Goal: Check status

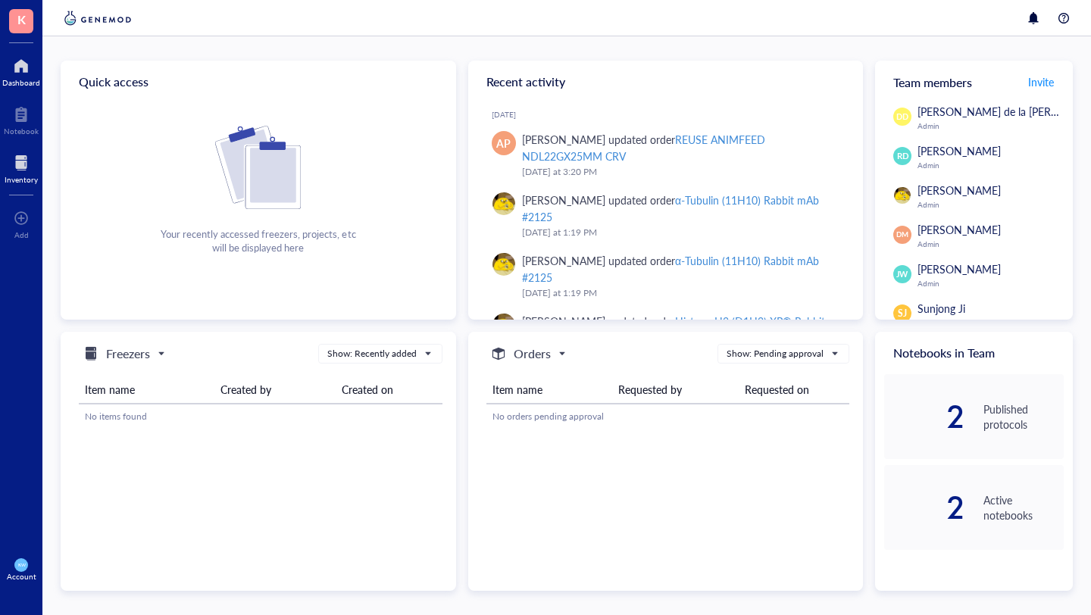
click at [23, 170] on div at bounding box center [21, 163] width 33 height 24
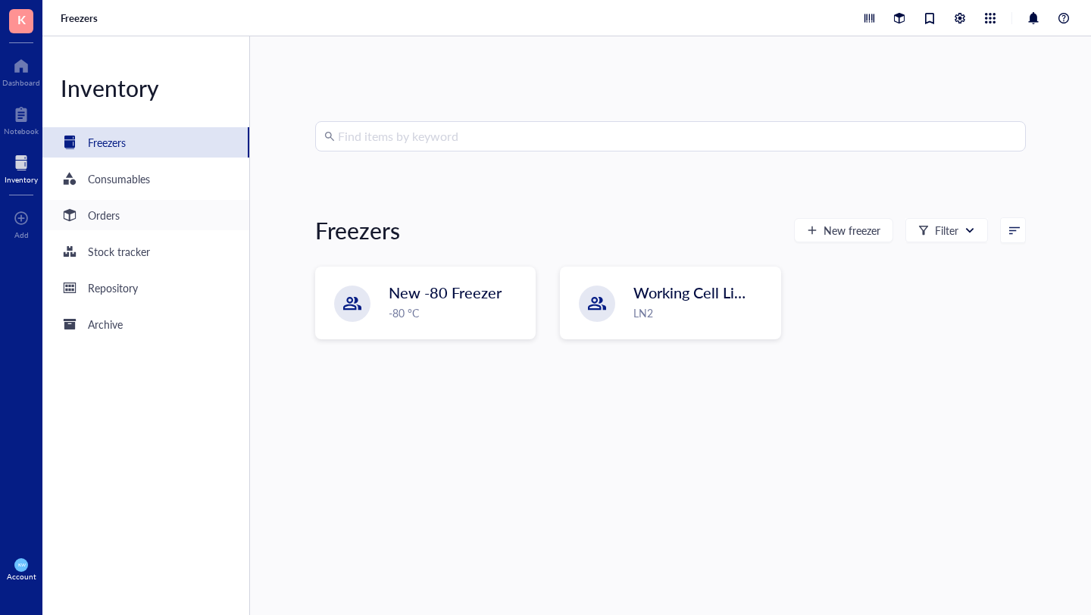
click at [104, 210] on div "Orders" at bounding box center [104, 215] width 32 height 17
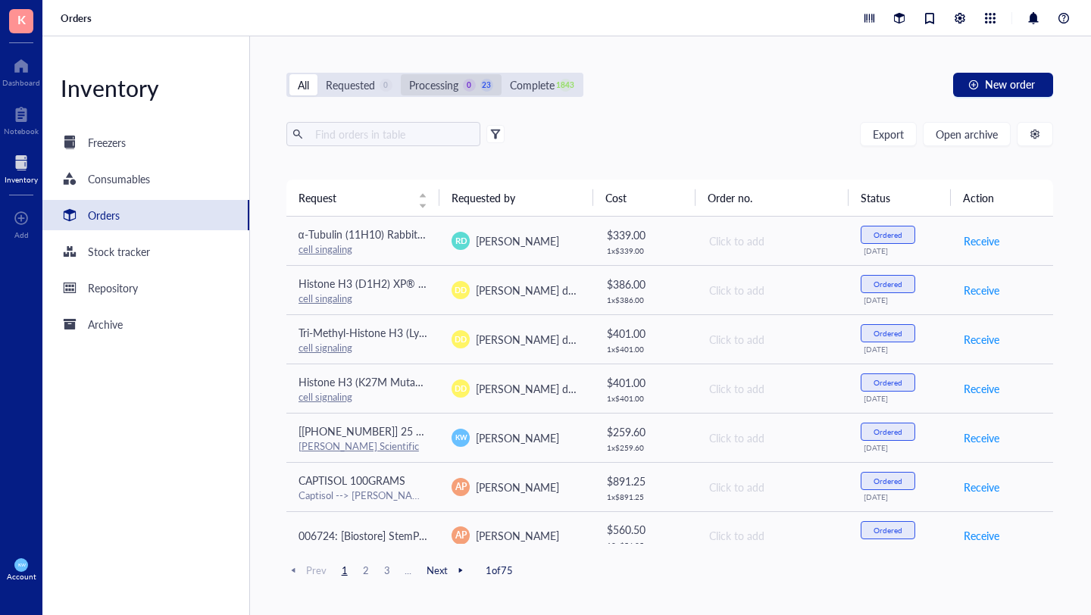
click at [427, 83] on div "Processing" at bounding box center [433, 85] width 49 height 17
click at [401, 74] on input "Processing 0 23" at bounding box center [401, 74] width 0 height 0
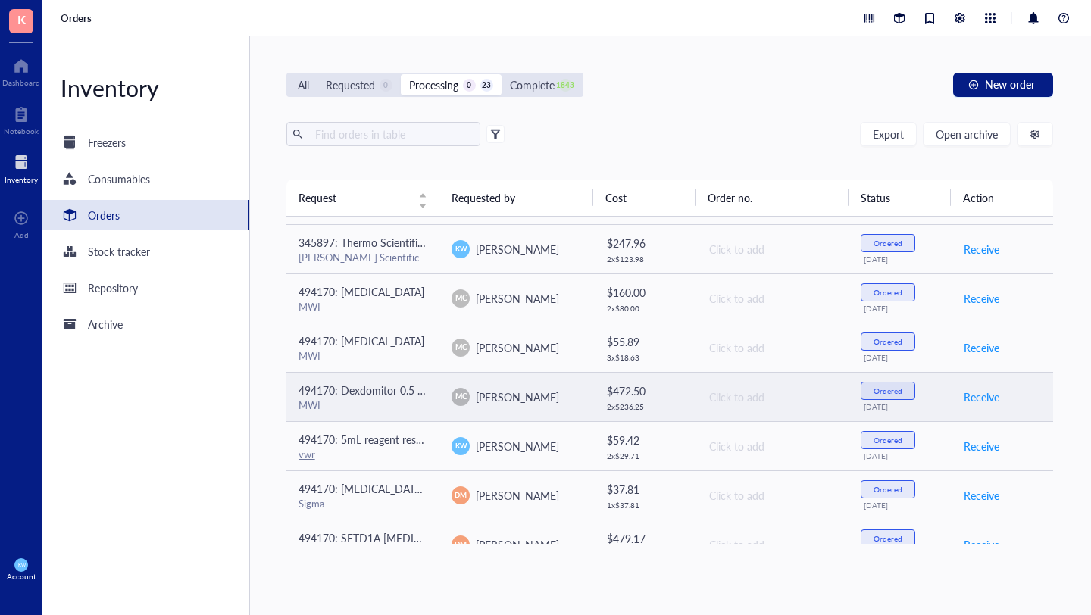
scroll to position [764, 0]
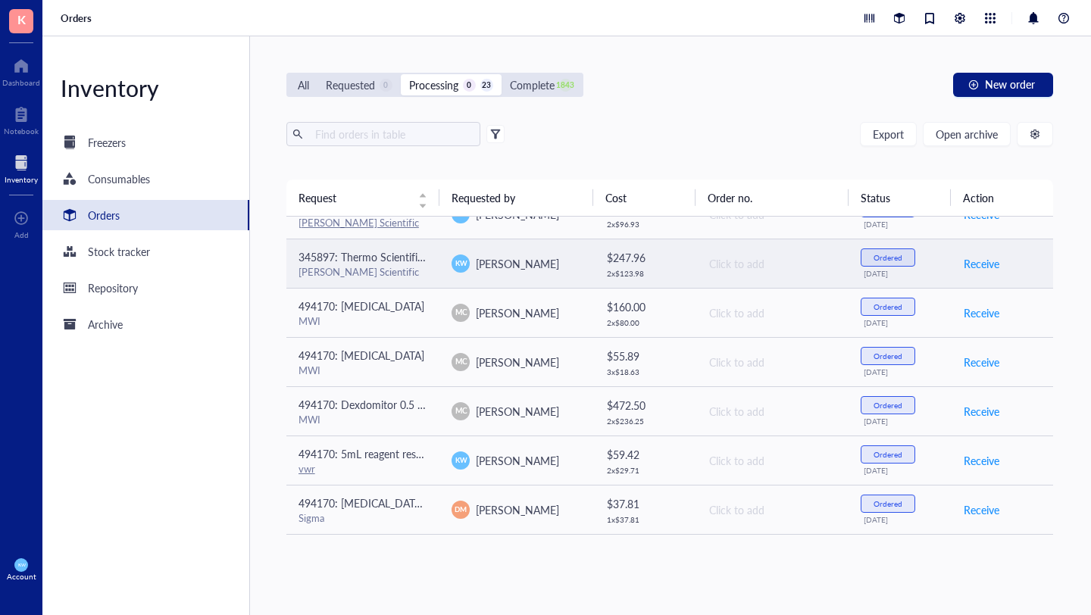
click at [392, 261] on span "345897: Thermo Scientific™ BioLite™ Cell Culture Treated Flasks (25cm2) T25" at bounding box center [481, 256] width 364 height 15
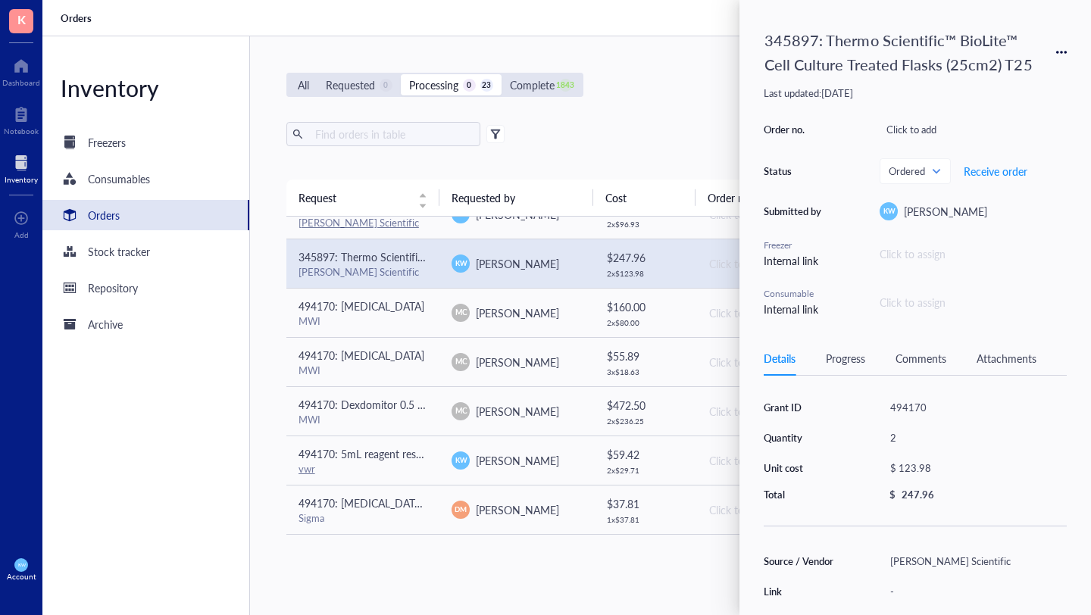
click at [666, 83] on div "All Requested 0 Processing 0 23 Complete 1843 New order" at bounding box center [670, 85] width 768 height 24
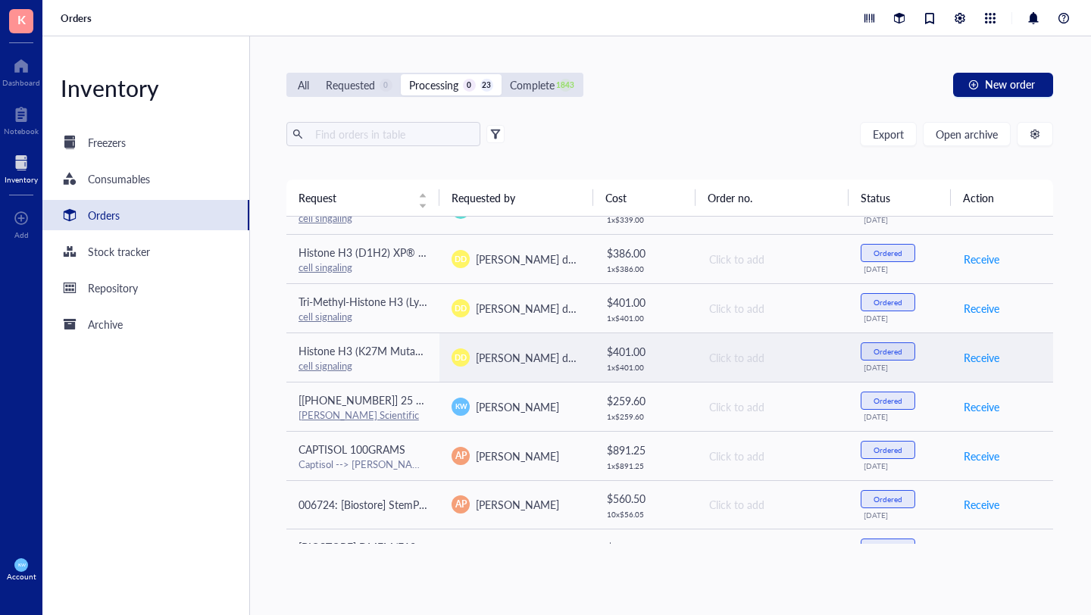
scroll to position [33, 0]
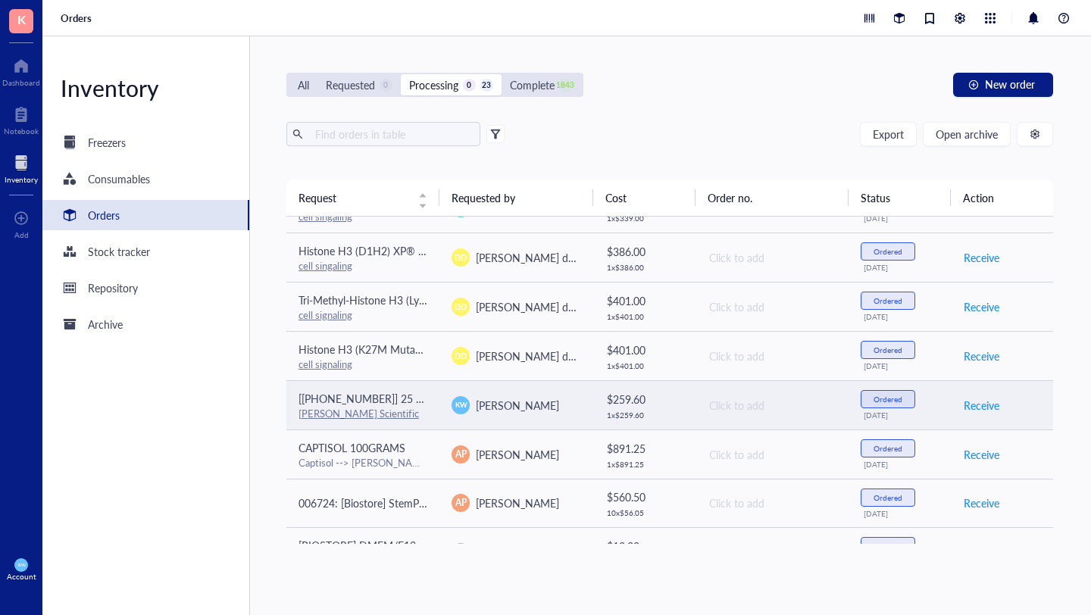
click at [564, 408] on div "[PERSON_NAME]" at bounding box center [517, 405] width 130 height 18
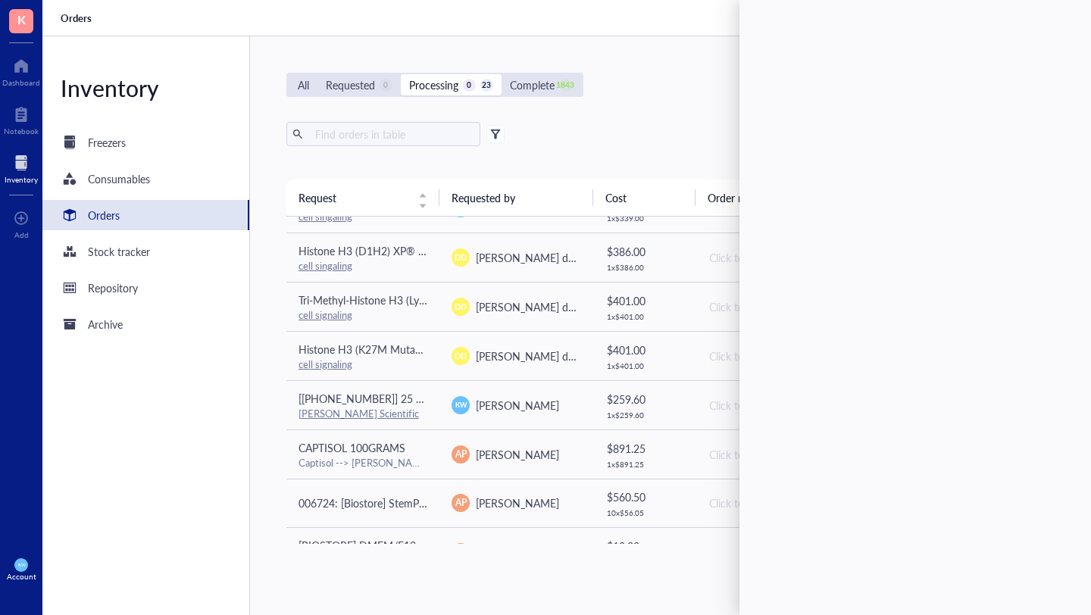
click at [650, 91] on div "All Requested 0 Processing 0 23 Complete 1843 New order" at bounding box center [670, 85] width 768 height 24
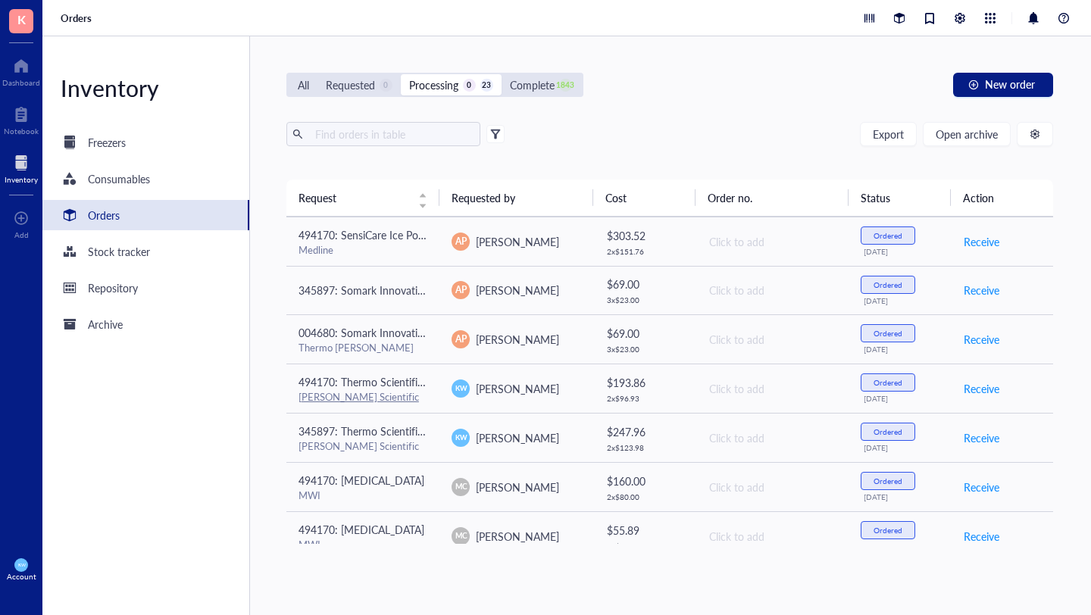
scroll to position [804, 0]
